Goal: Information Seeking & Learning: Learn about a topic

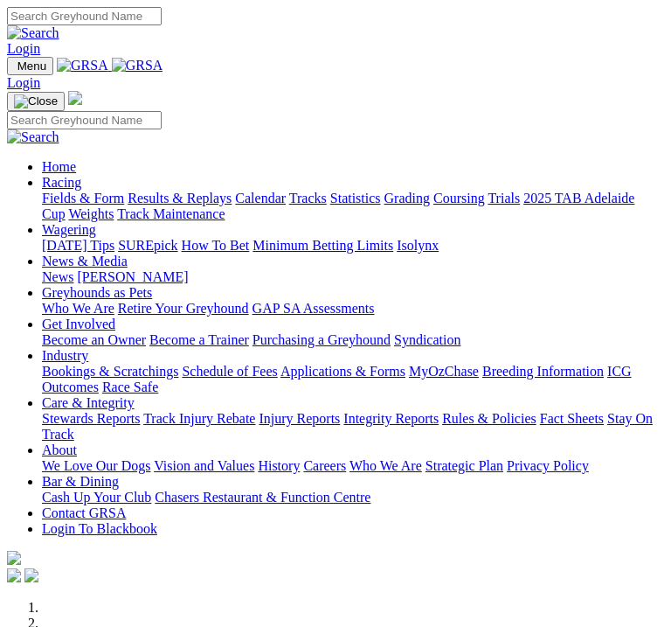
click at [14, 70] on img "Toggle navigation" at bounding box center [14, 70] width 0 height 0
click at [135, 401] on link "Care & Integrity" at bounding box center [88, 402] width 93 height 15
click at [81, 189] on link "Racing" at bounding box center [61, 182] width 39 height 15
click at [235, 205] on link "Calendar" at bounding box center [260, 198] width 51 height 15
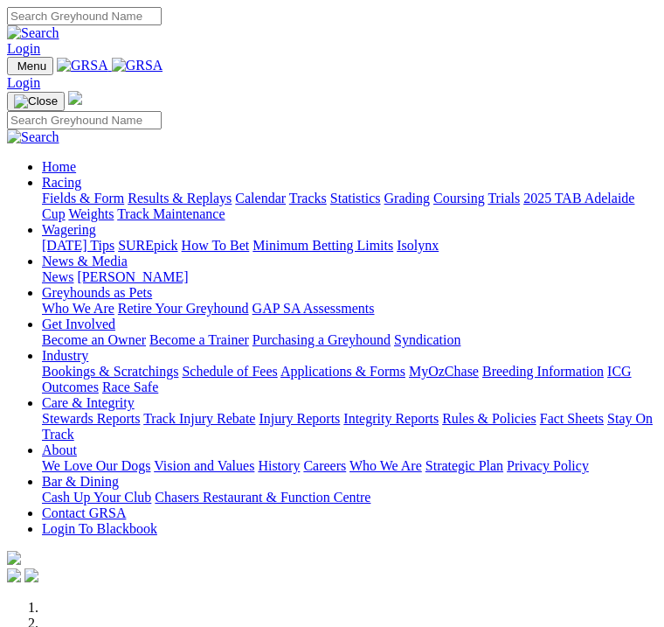
click at [14, 70] on img "Toggle navigation" at bounding box center [14, 70] width 0 height 0
click at [81, 186] on link "Racing" at bounding box center [61, 182] width 39 height 15
click at [235, 205] on link "Calendar" at bounding box center [260, 198] width 51 height 15
